Goal: Task Accomplishment & Management: Manage account settings

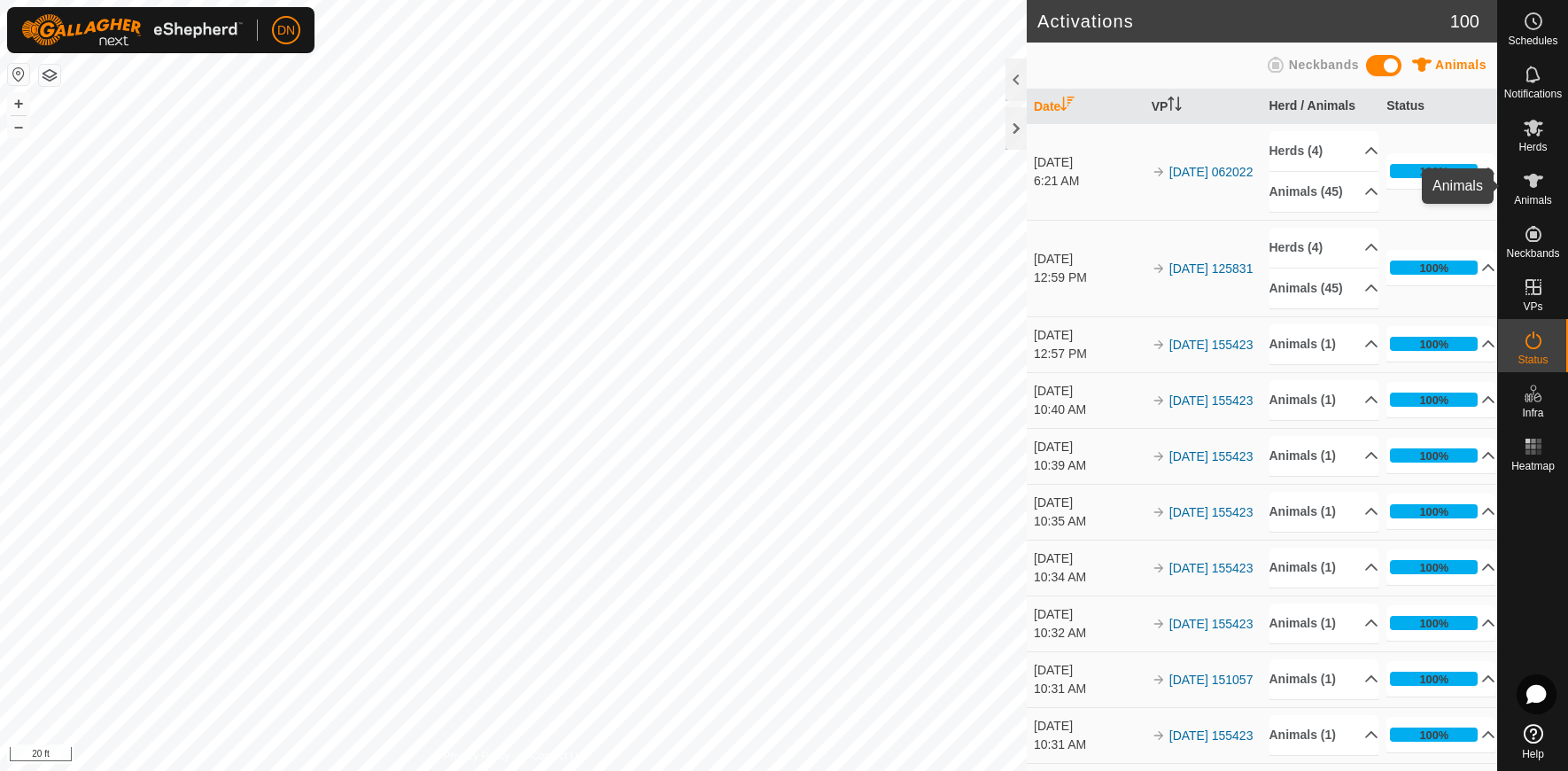
click at [1538, 183] on icon at bounding box center [1533, 181] width 21 height 21
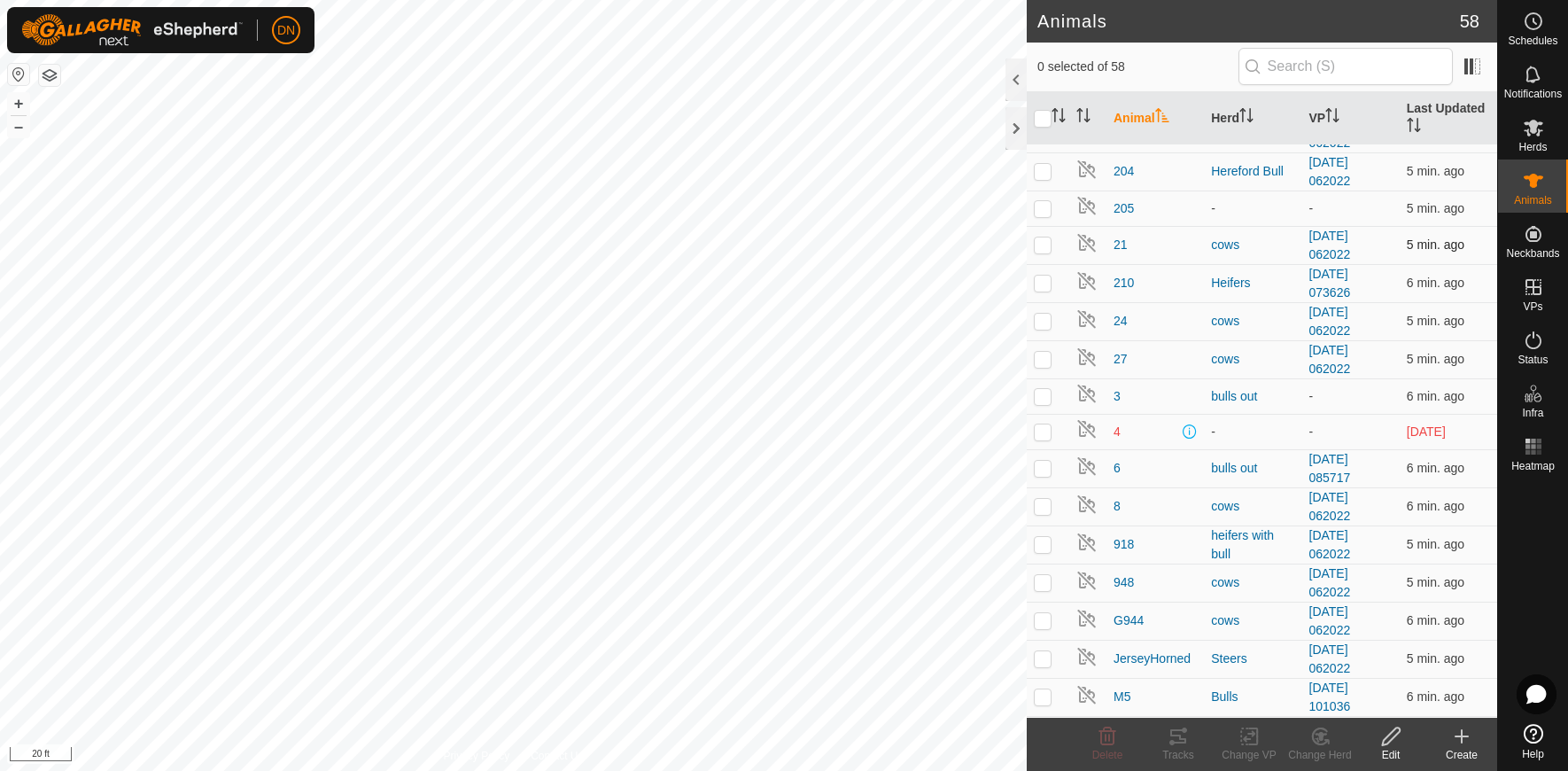
scroll to position [177, 0]
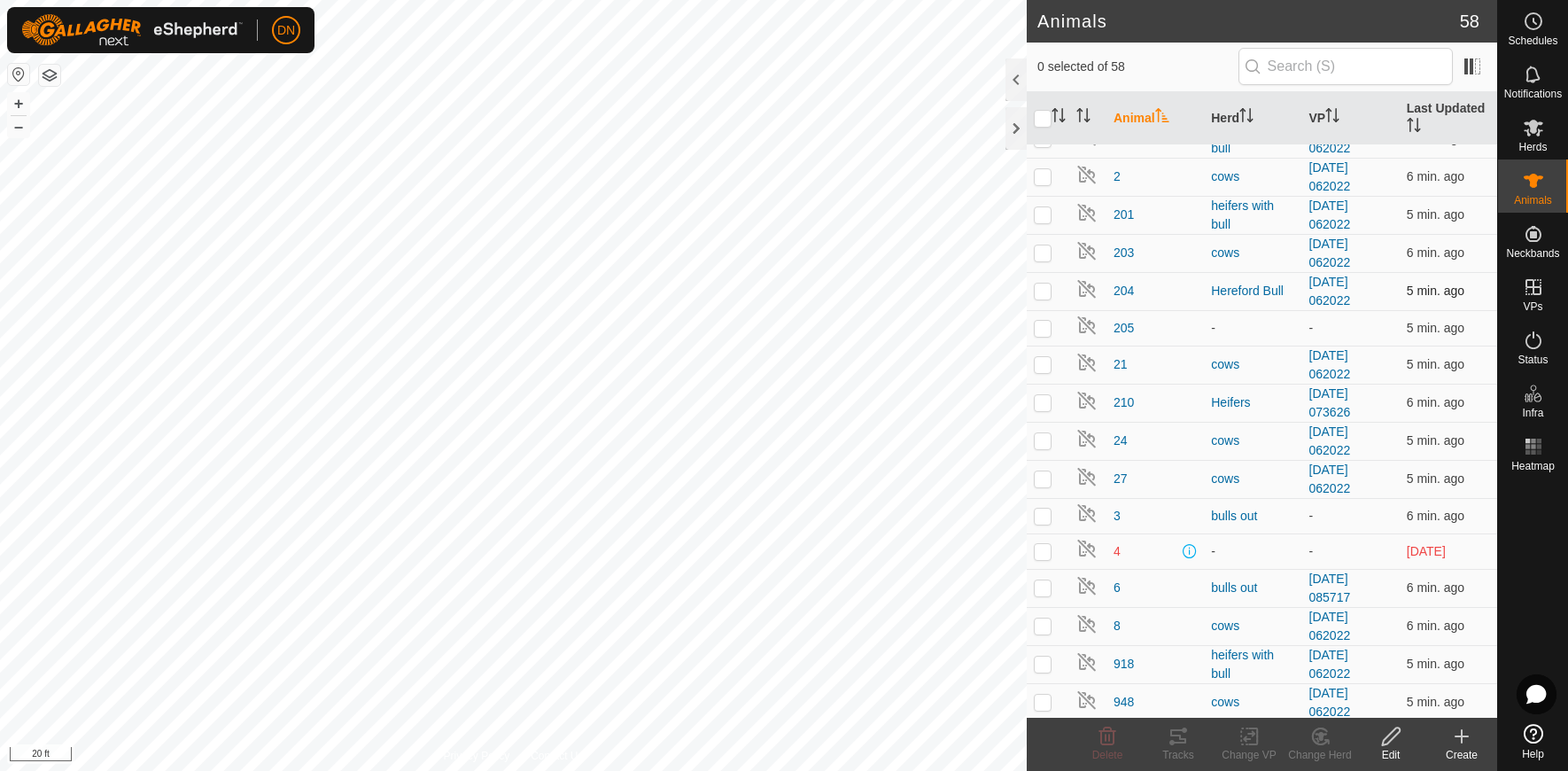
click at [1034, 286] on p-checkbox at bounding box center [1042, 290] width 17 height 14
click at [1043, 287] on p-checkbox at bounding box center [1042, 290] width 17 height 14
click at [1036, 273] on td at bounding box center [1048, 291] width 42 height 38
checkbox input "true"
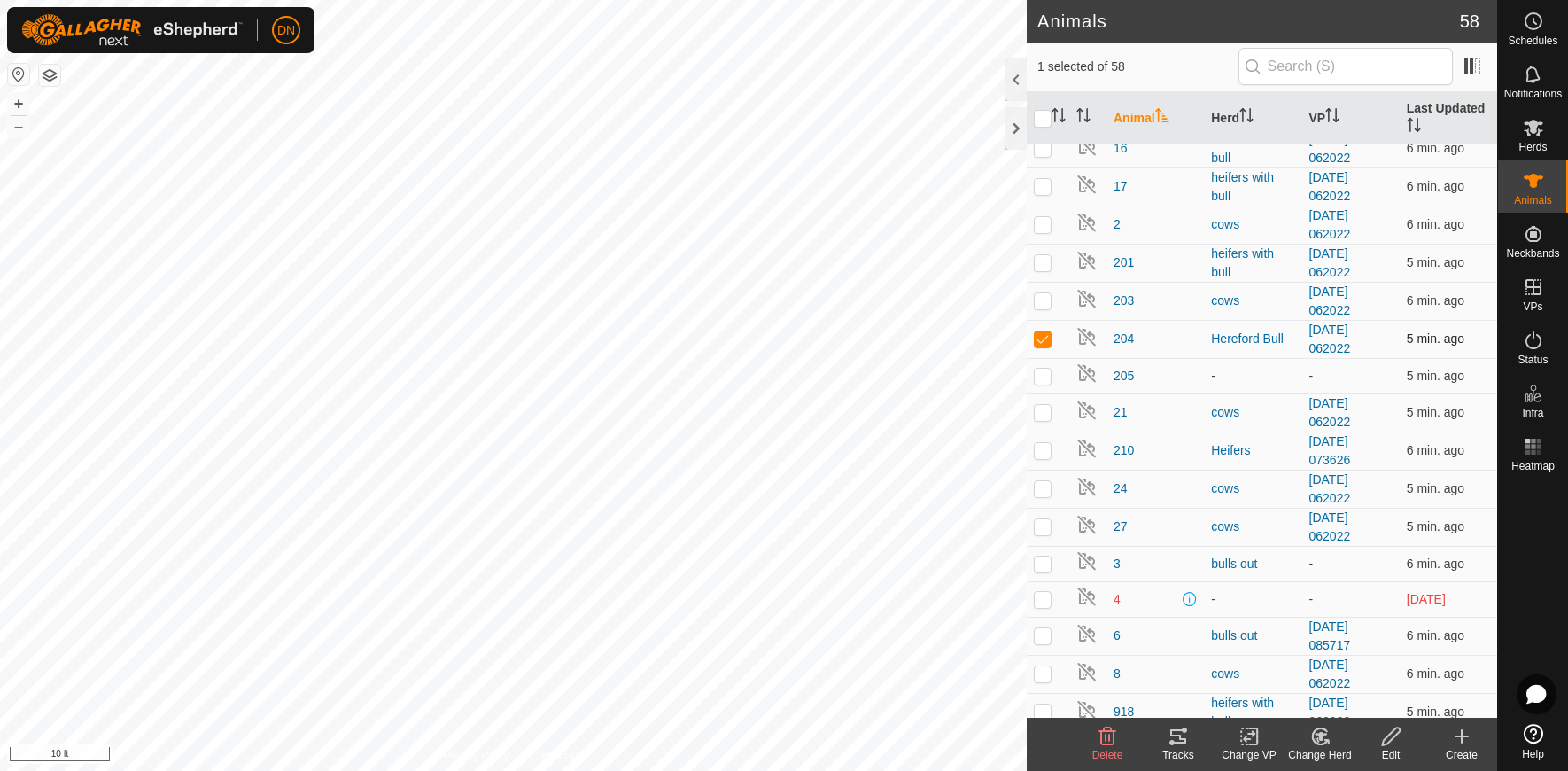
scroll to position [88, 0]
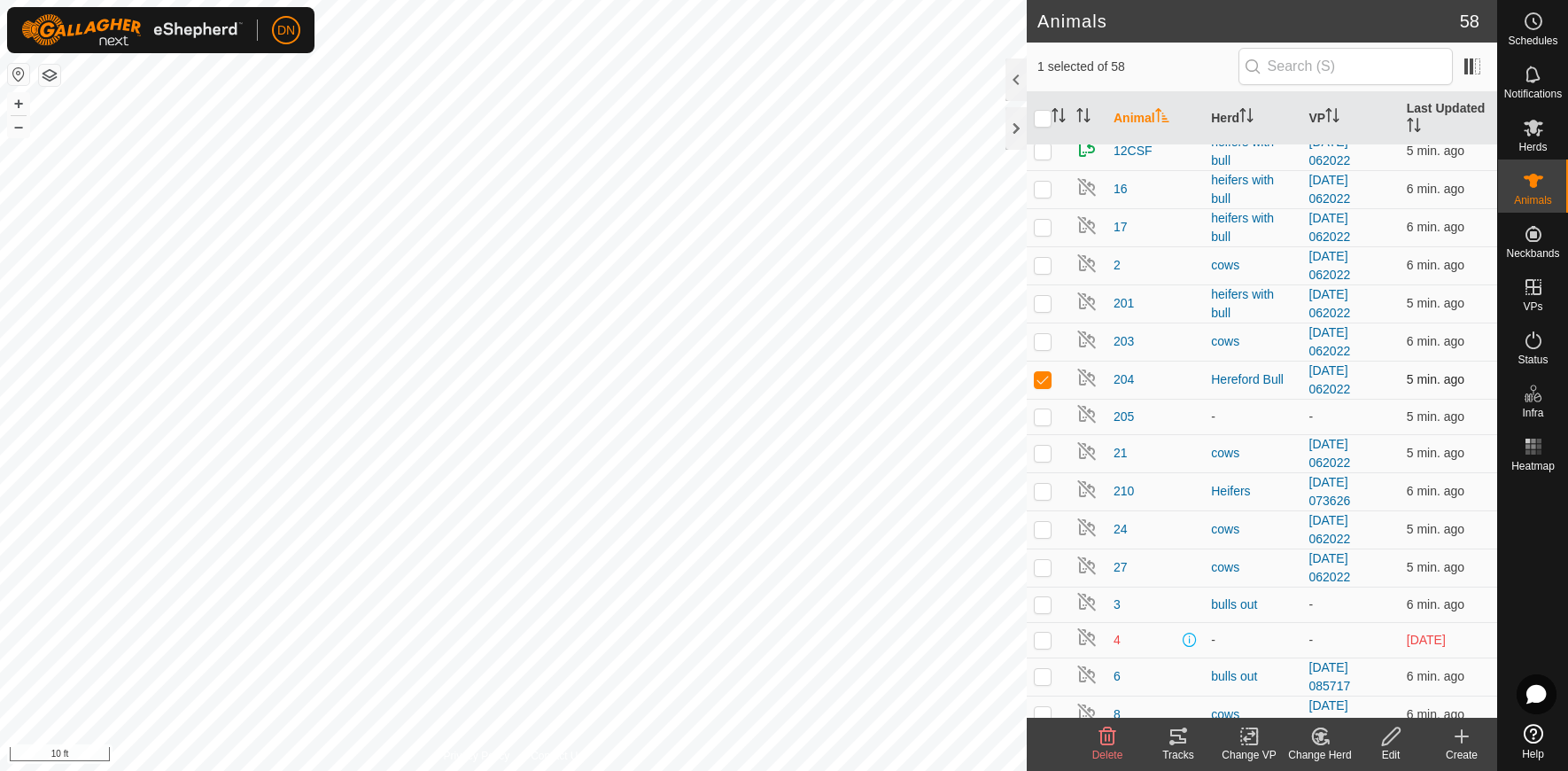
click at [1040, 295] on td at bounding box center [1048, 304] width 42 height 38
click at [1041, 292] on td at bounding box center [1048, 304] width 42 height 38
checkbox input "false"
click at [1043, 378] on p-checkbox at bounding box center [1042, 379] width 17 height 14
checkbox input "false"
